Goal: Register for event/course

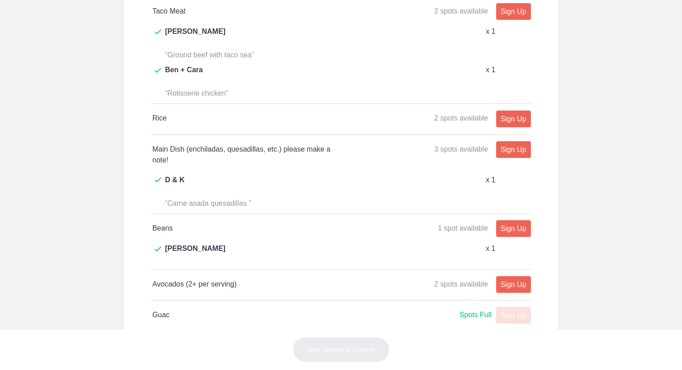
scroll to position [535, 0]
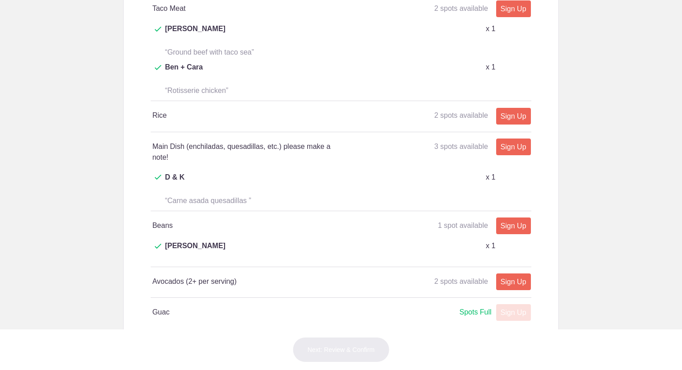
click at [526, 110] on div "Sign Up x" at bounding box center [511, 115] width 38 height 11
click at [507, 108] on link "Sign Up" at bounding box center [513, 116] width 35 height 17
type input "1"
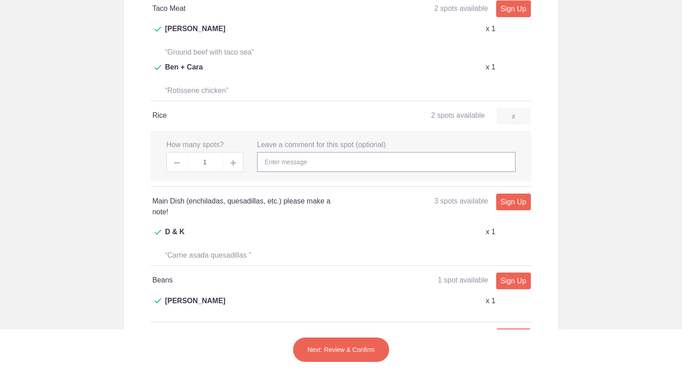
click at [347, 152] on input "text" at bounding box center [386, 162] width 258 height 20
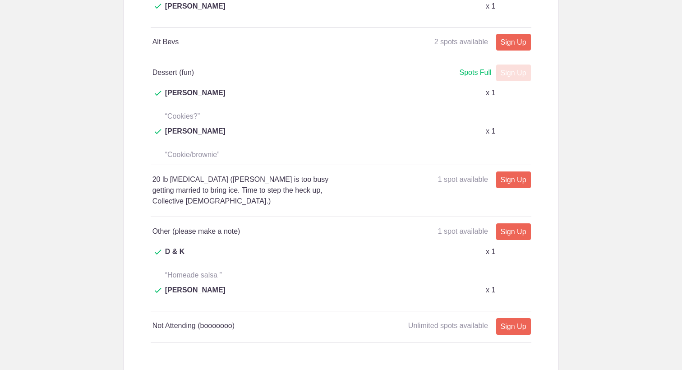
scroll to position [1117, 0]
type input "rice, but mexican"
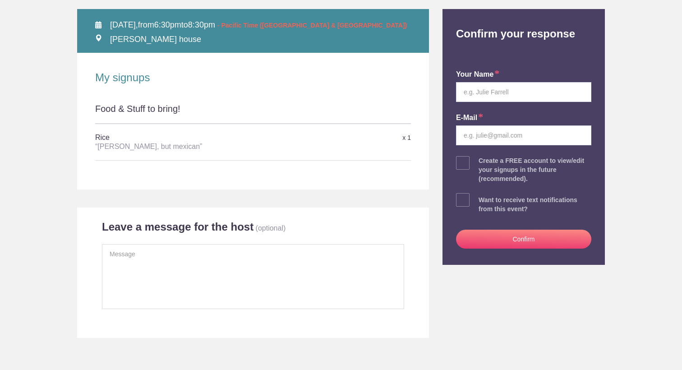
scroll to position [123, 0]
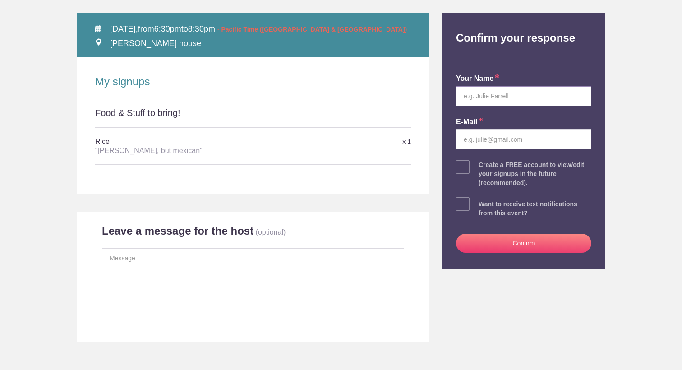
click at [499, 102] on input "text" at bounding box center [523, 96] width 135 height 20
type input "[PERSON_NAME]"
type input "[EMAIL_ADDRESS][DOMAIN_NAME]"
click at [559, 243] on button "Confirm" at bounding box center [523, 243] width 135 height 19
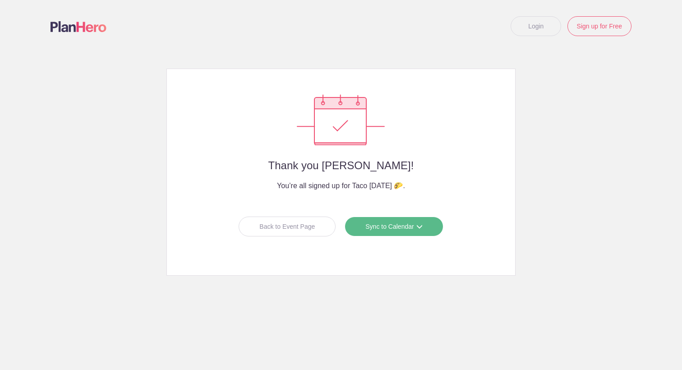
click at [633, 162] on body "</div></div> Help Login Sign up for Free Login Thank you [PERSON_NAME]! You’re …" at bounding box center [341, 185] width 682 height 370
